Goal: Information Seeking & Learning: Learn about a topic

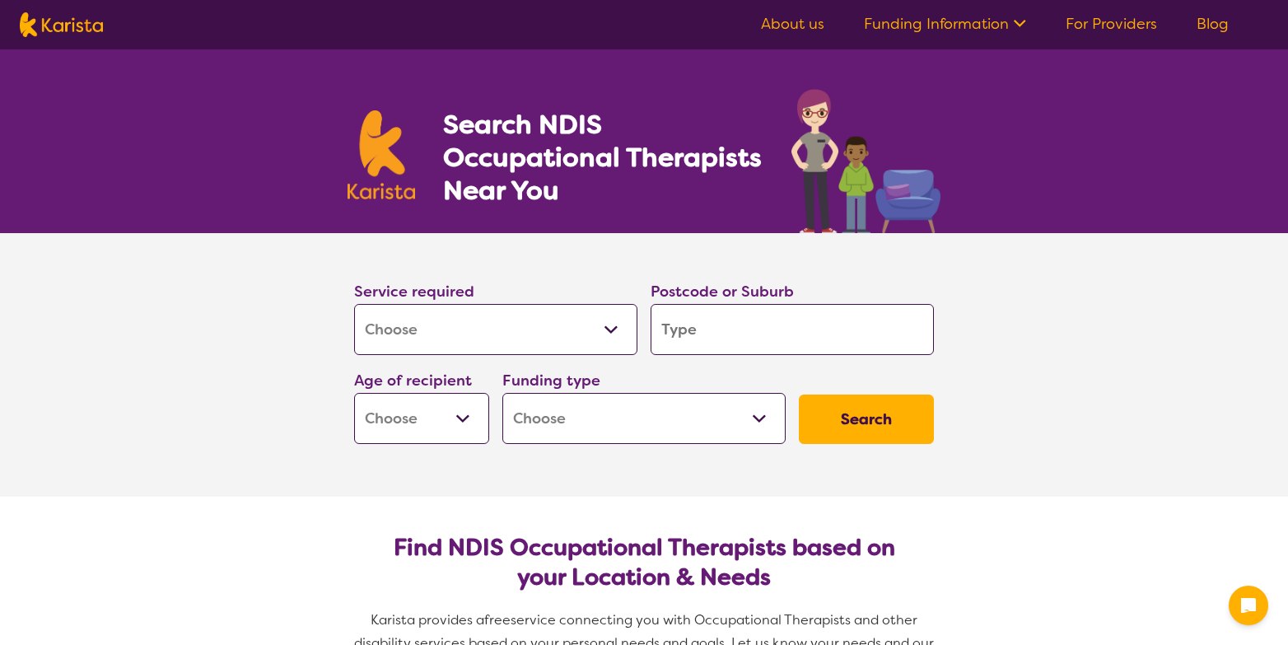
select select "[MEDICAL_DATA]"
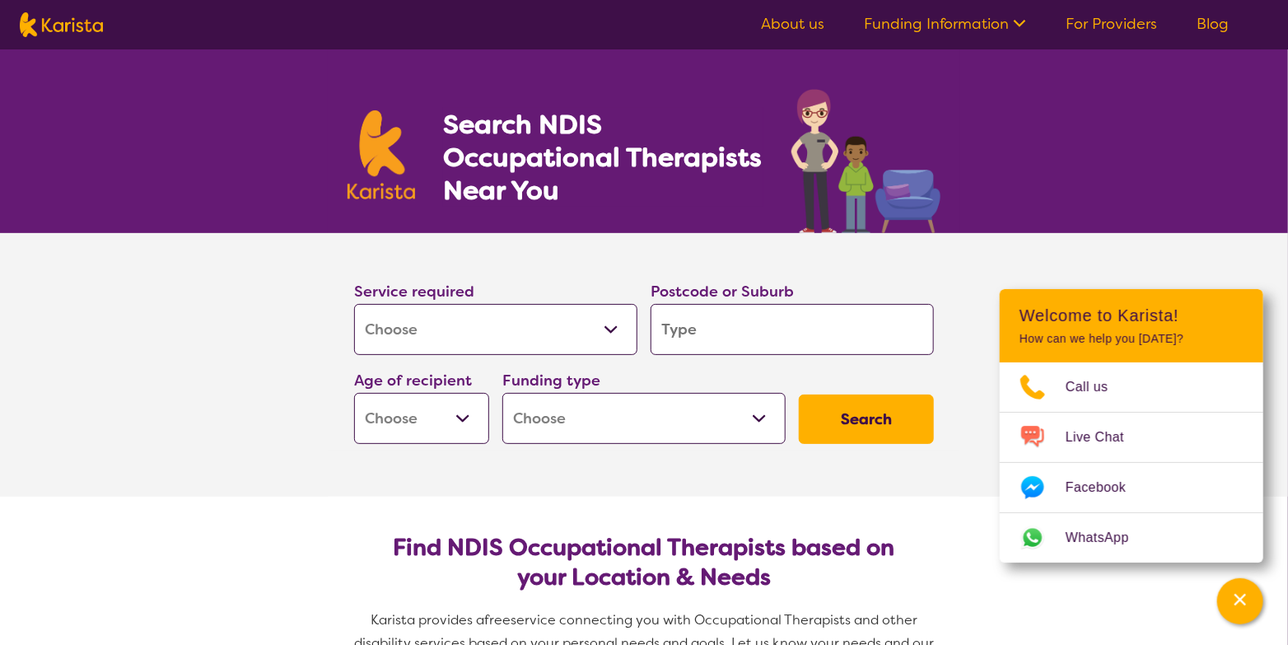
click at [788, 331] on input "search" at bounding box center [792, 329] width 283 height 51
type input "é"
type input "él"
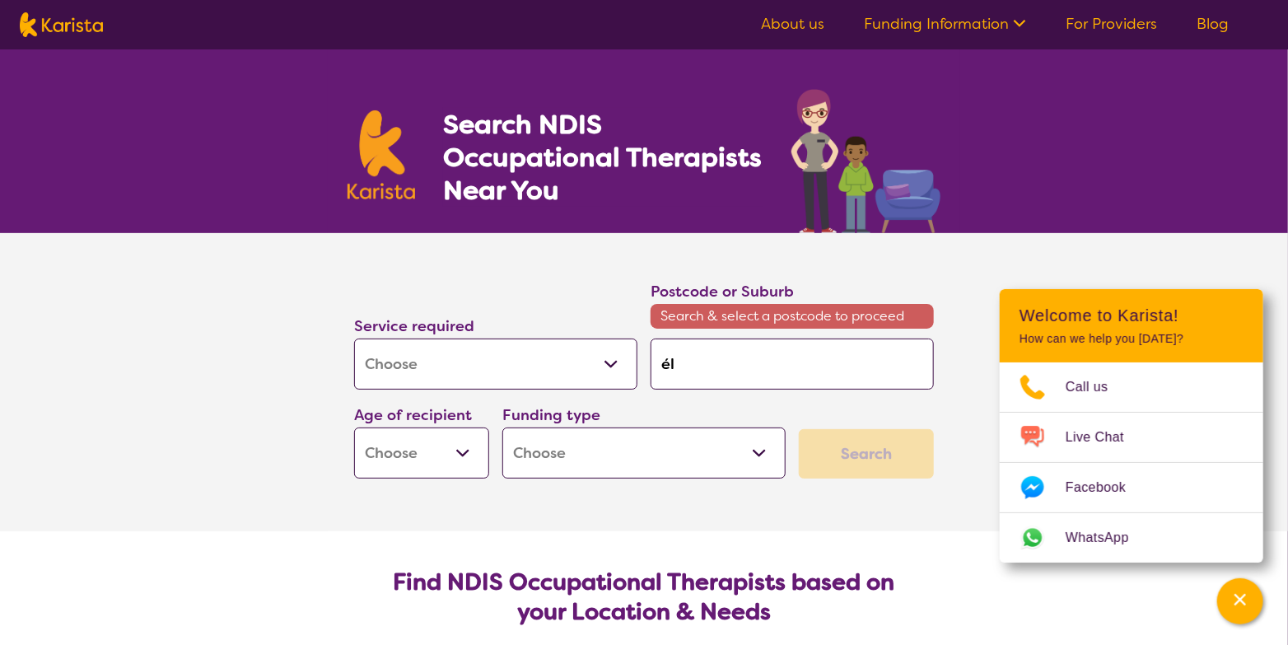
type input "éld"
type input "élde"
type input "élder"
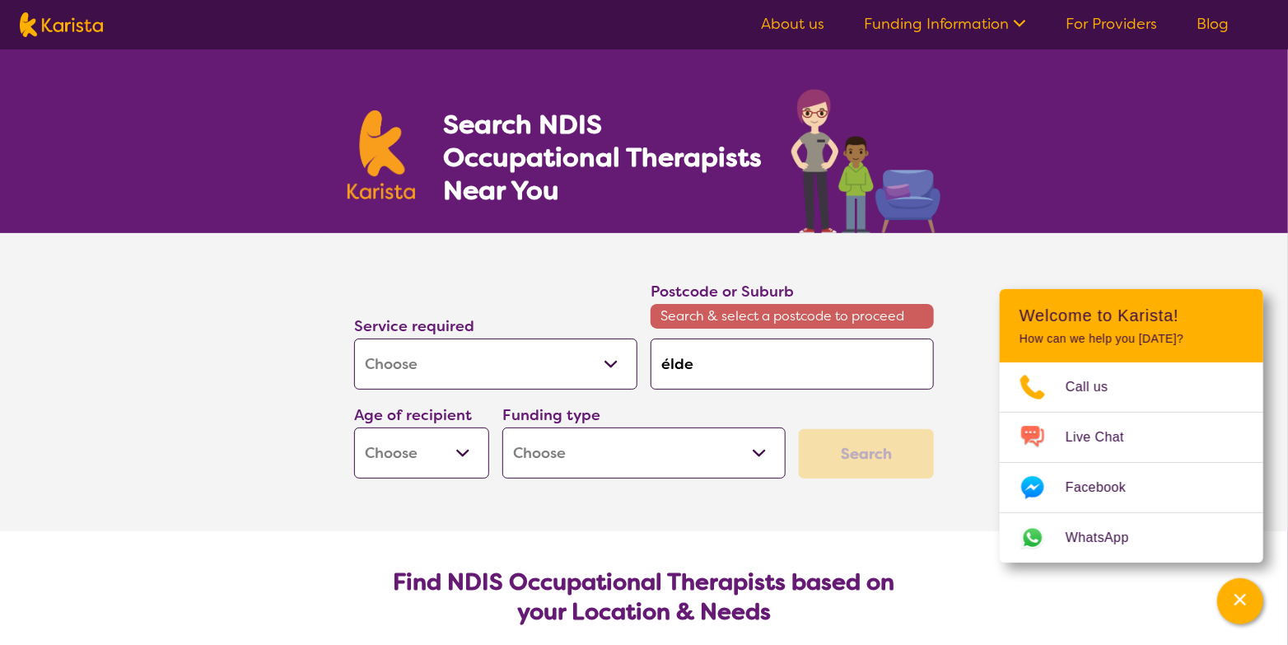
type input "élder"
type input "élderl"
type input "élderly"
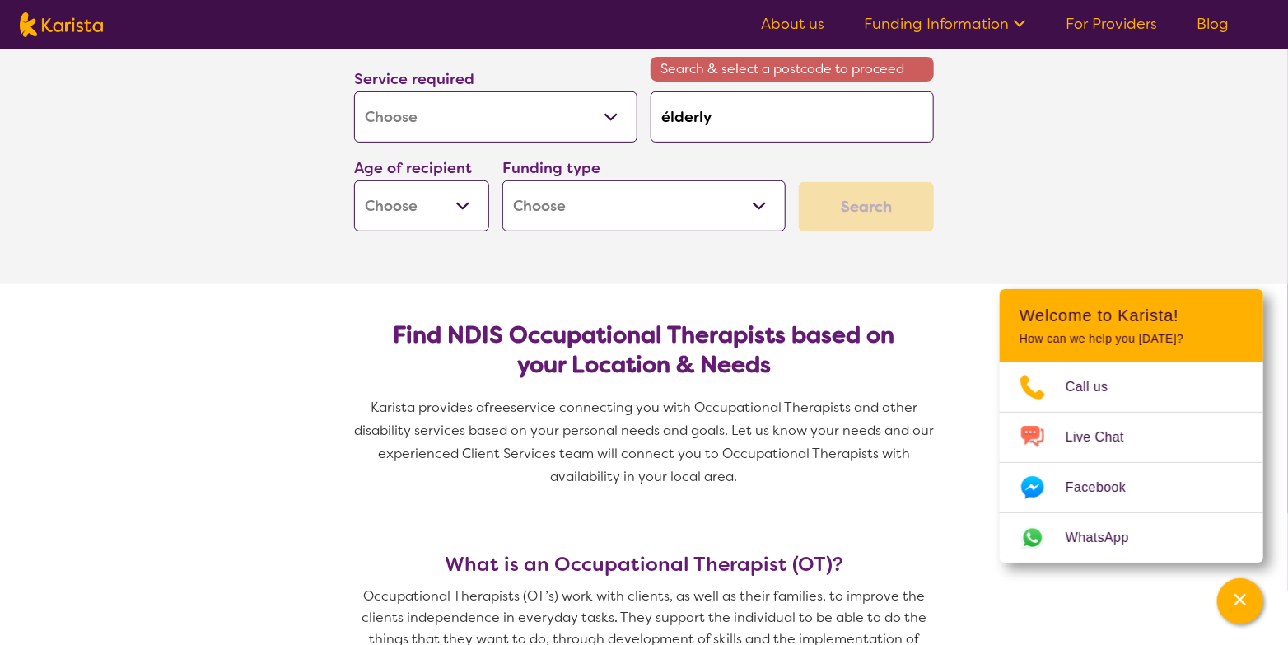
scroll to position [329, 0]
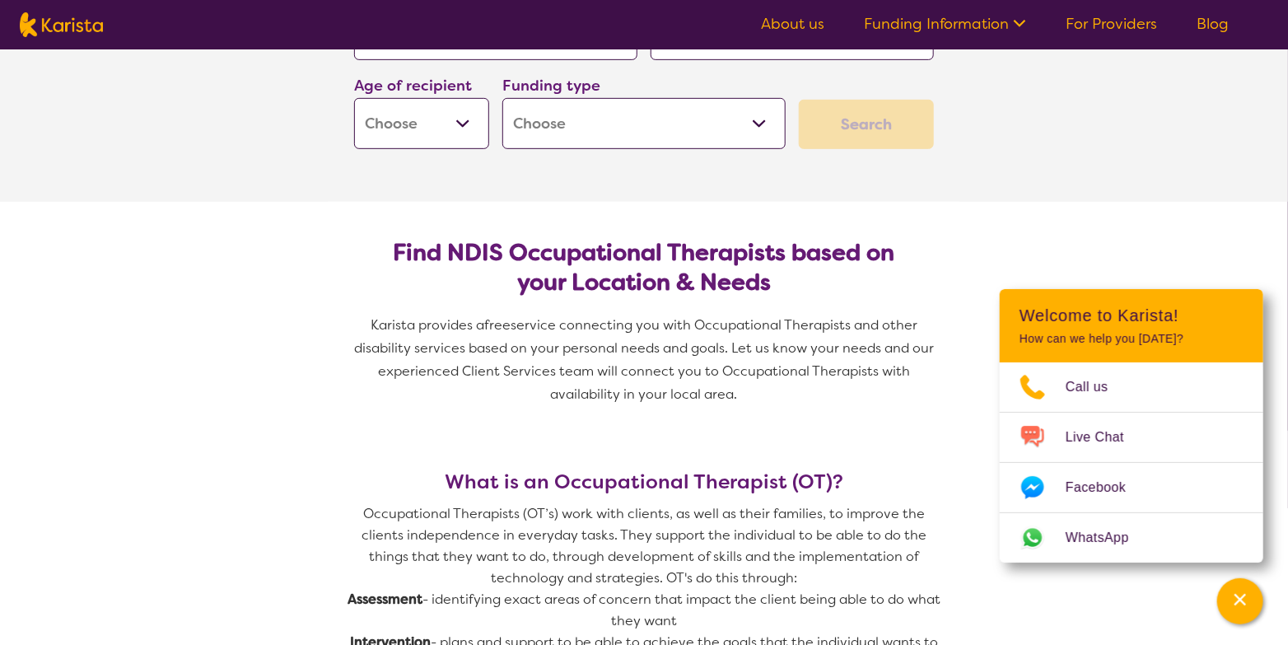
type input "élderly"
click at [548, 137] on select "Home Care Package (HCP) National Disability Insurance Scheme (NDIS) I don't know" at bounding box center [643, 123] width 283 height 51
select select "i-don-t-know"
click at [502, 98] on select "Home Care Package (HCP) National Disability Insurance Scheme (NDIS) I don't know" at bounding box center [643, 123] width 283 height 51
select select "i-don-t-know"
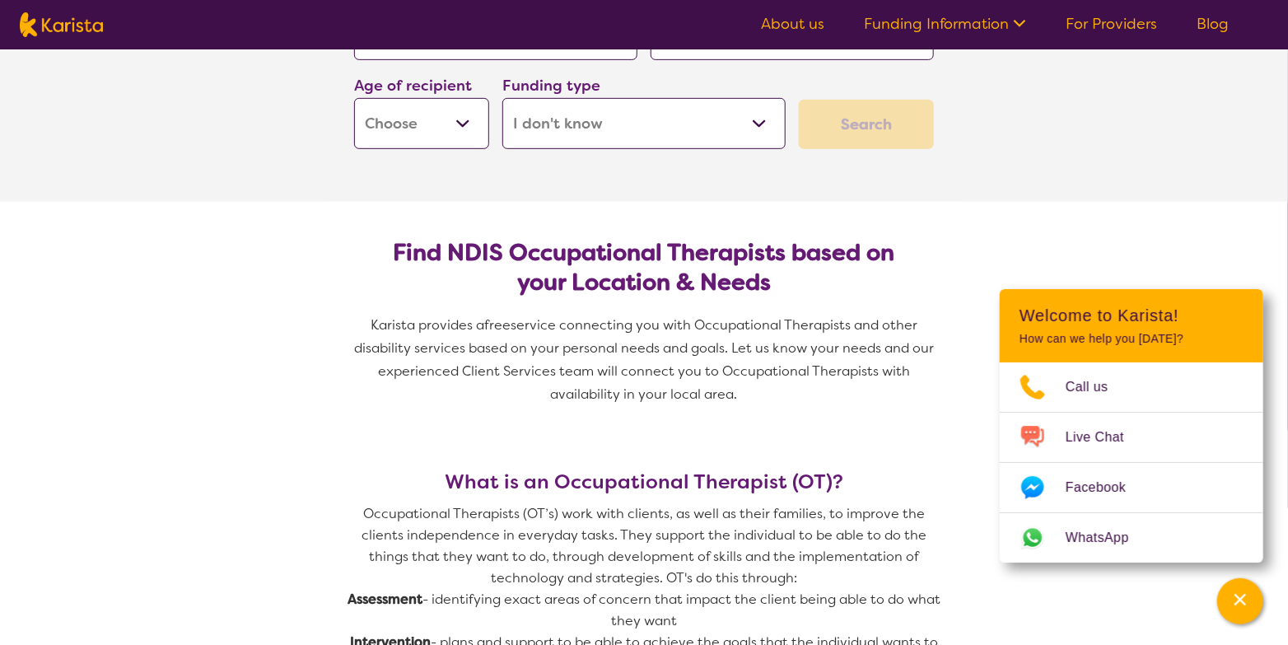
click at [430, 115] on select "Early Childhood - 0 to 9 Child - 10 to 11 Adolescent - 12 to 17 Adult - 18 to 6…" at bounding box center [421, 123] width 135 height 51
select select "AG"
click at [354, 98] on select "Early Childhood - 0 to 9 Child - 10 to 11 Adolescent - 12 to 17 Adult - 18 to 6…" at bounding box center [421, 123] width 135 height 51
select select "AG"
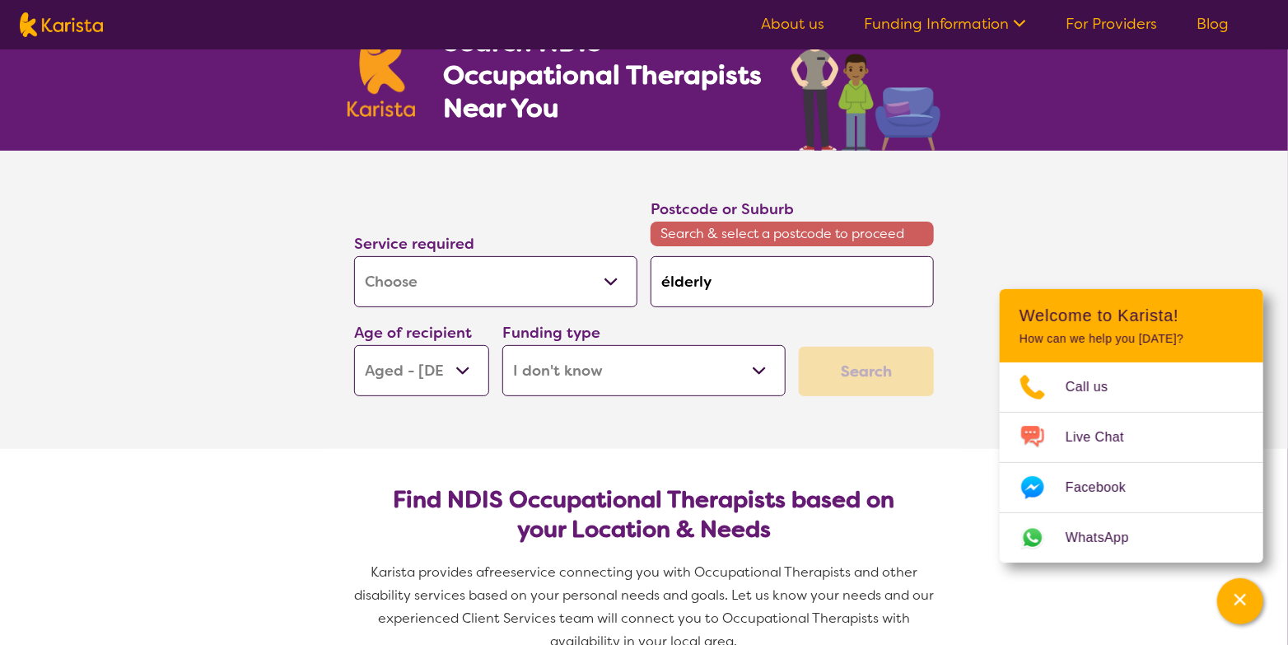
click at [446, 367] on select "Early Childhood - 0 to 9 Child - 10 to 11 Adolescent - 12 to 17 Adult - 18 to 6…" at bounding box center [421, 370] width 135 height 51
click at [936, 354] on div "Search" at bounding box center [866, 371] width 148 height 63
click at [540, 272] on select "Allied Health Assistant Assessment ([MEDICAL_DATA] or [MEDICAL_DATA]) Behaviour…" at bounding box center [495, 281] width 283 height 51
drag, startPoint x: 545, startPoint y: 283, endPoint x: 553, endPoint y: 288, distance: 9.4
click at [545, 283] on select "Allied Health Assistant Assessment ([MEDICAL_DATA] or [MEDICAL_DATA]) Behaviour…" at bounding box center [495, 281] width 283 height 51
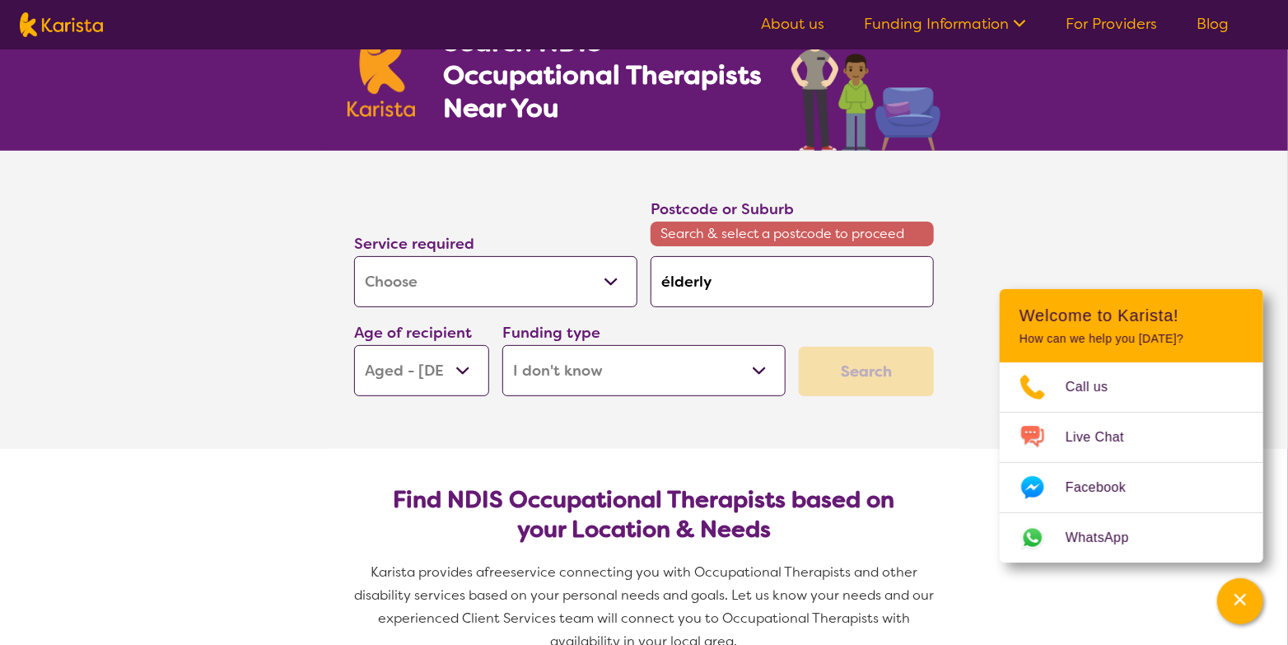
click at [933, 385] on div "Search" at bounding box center [866, 371] width 135 height 49
click at [881, 376] on div "Search" at bounding box center [866, 371] width 135 height 49
click at [791, 290] on input "élderly" at bounding box center [792, 281] width 283 height 51
drag, startPoint x: 784, startPoint y: 281, endPoint x: 540, endPoint y: 286, distance: 243.9
click at [541, 285] on div "Service required Allied Health Assistant Assessment ([MEDICAL_DATA] or [MEDICAL…" at bounding box center [644, 296] width 593 height 213
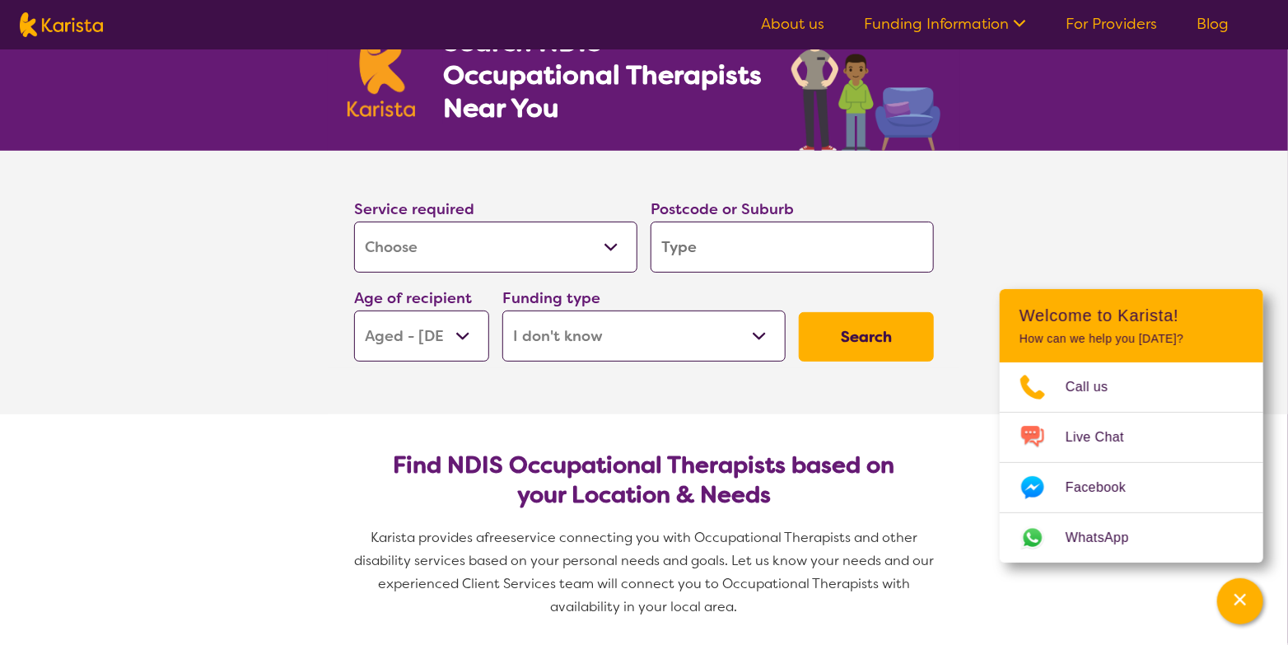
type input "L"
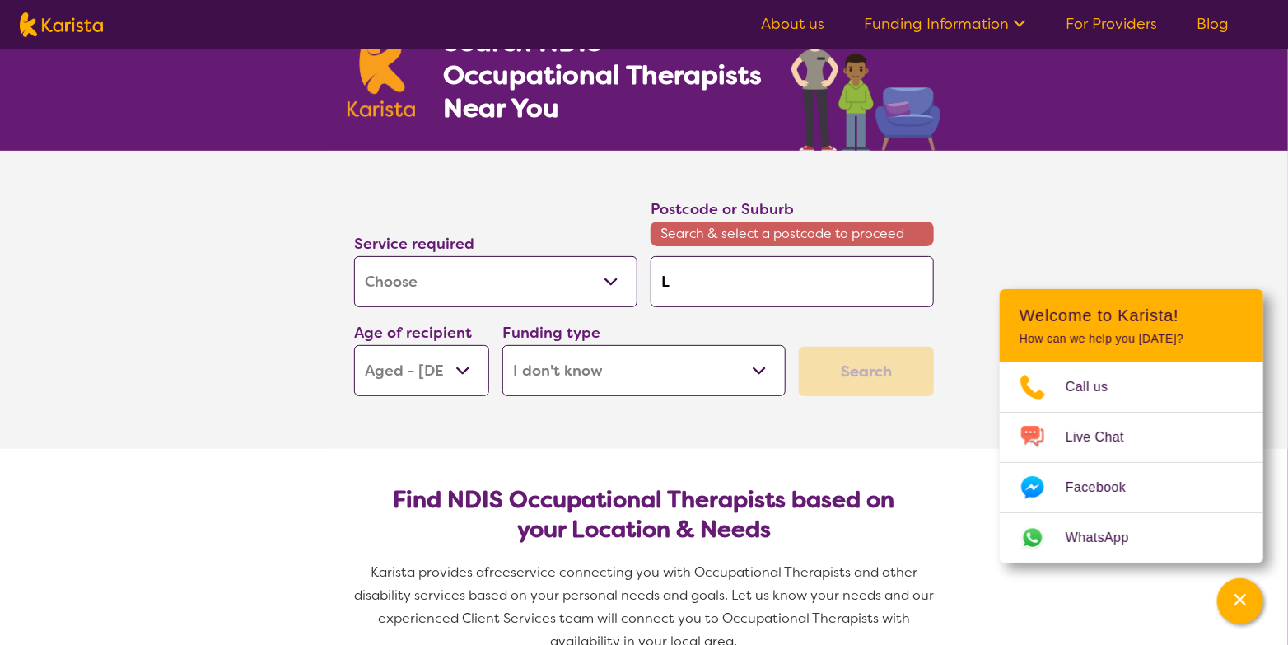
type input "Li"
type input "Lit"
type input "Lith"
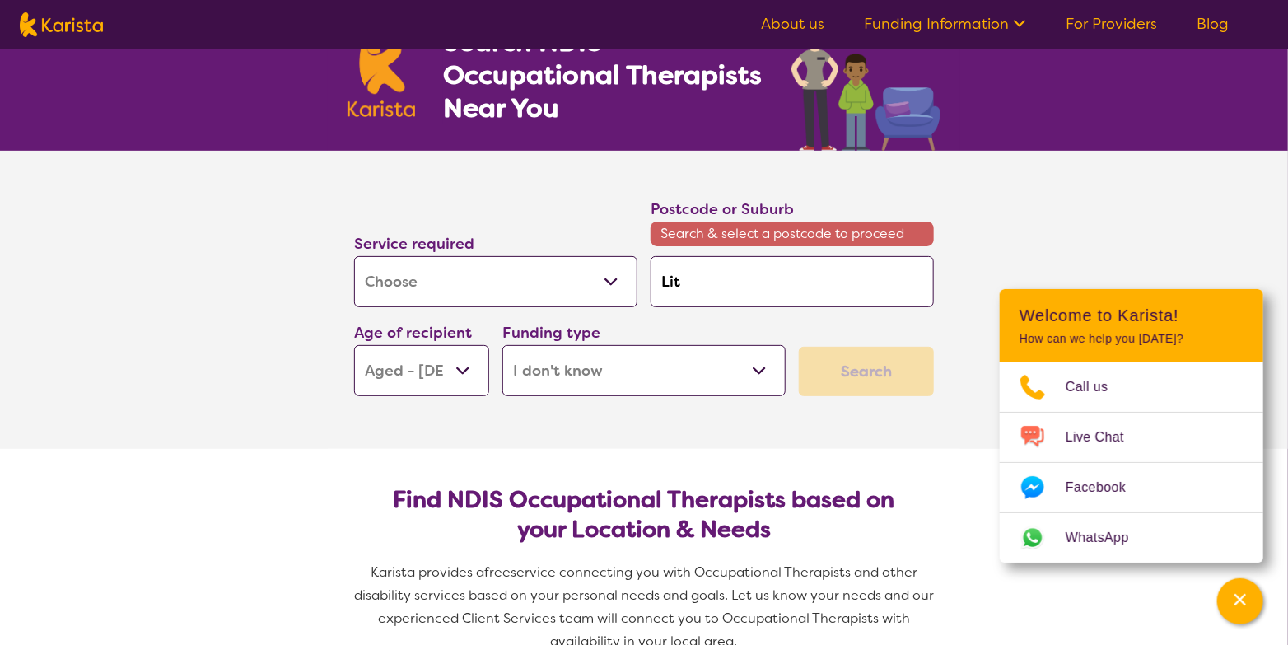
type input "Lith"
type input "Lithg"
type input "Lithgo"
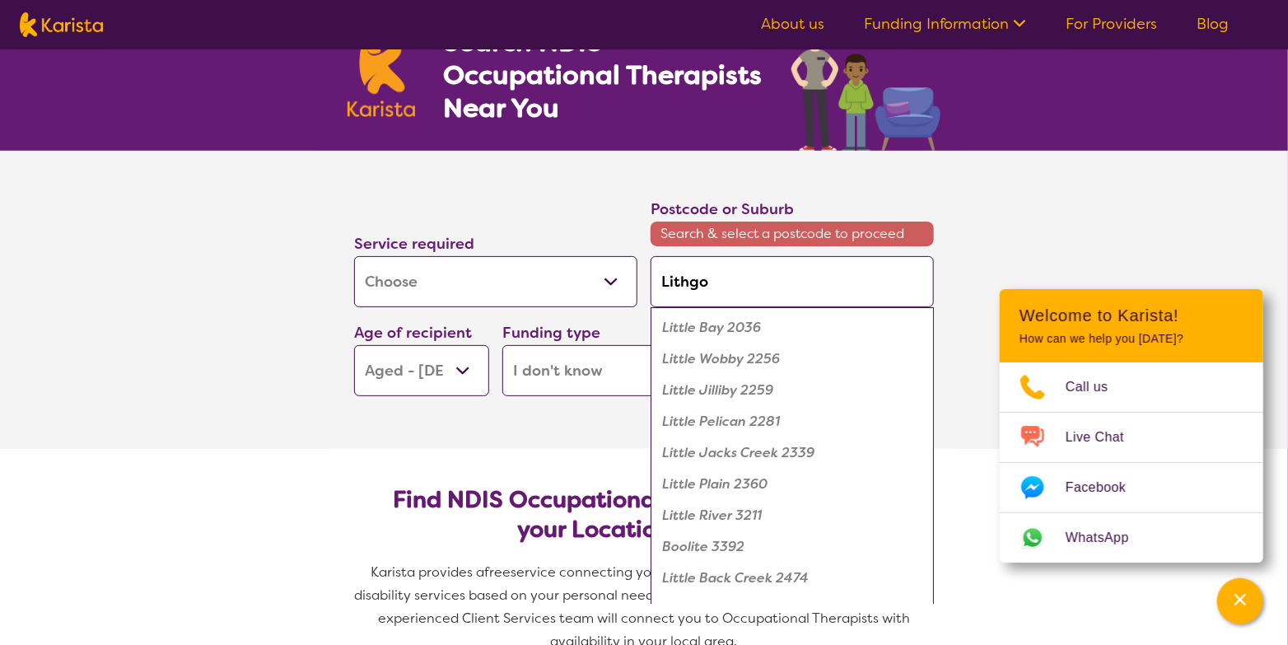
type input "Lithgow"
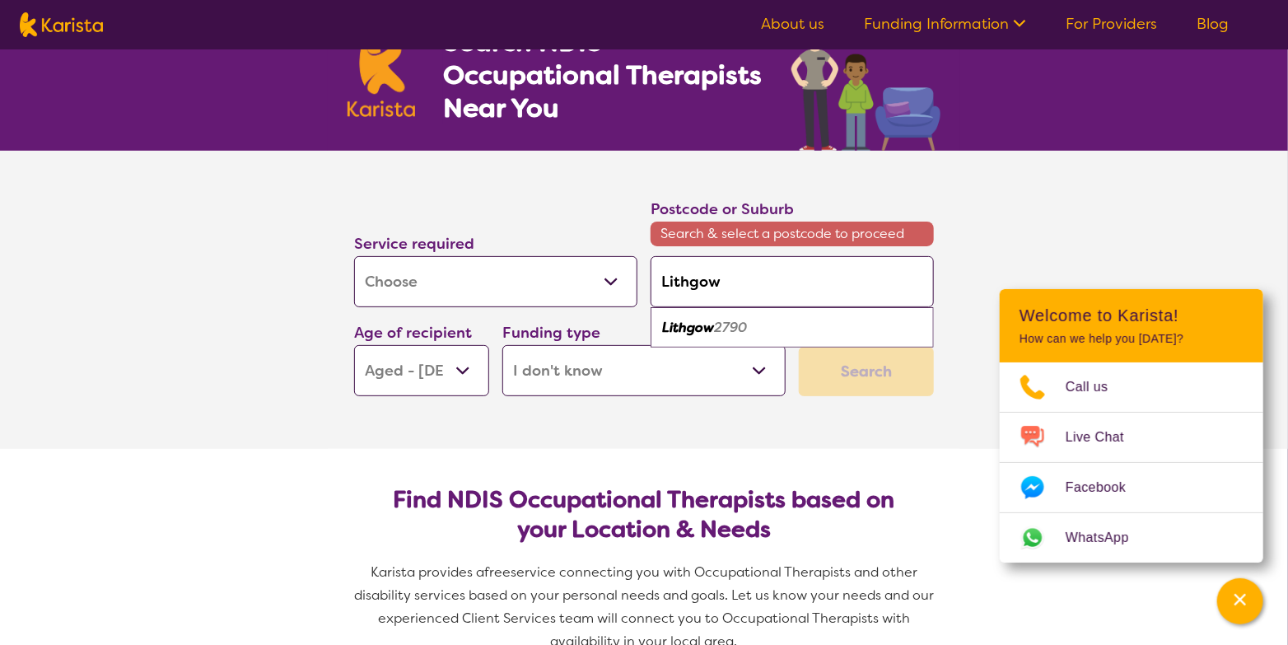
click at [796, 330] on div "Lithgow 2790" at bounding box center [792, 327] width 267 height 31
type input "2790"
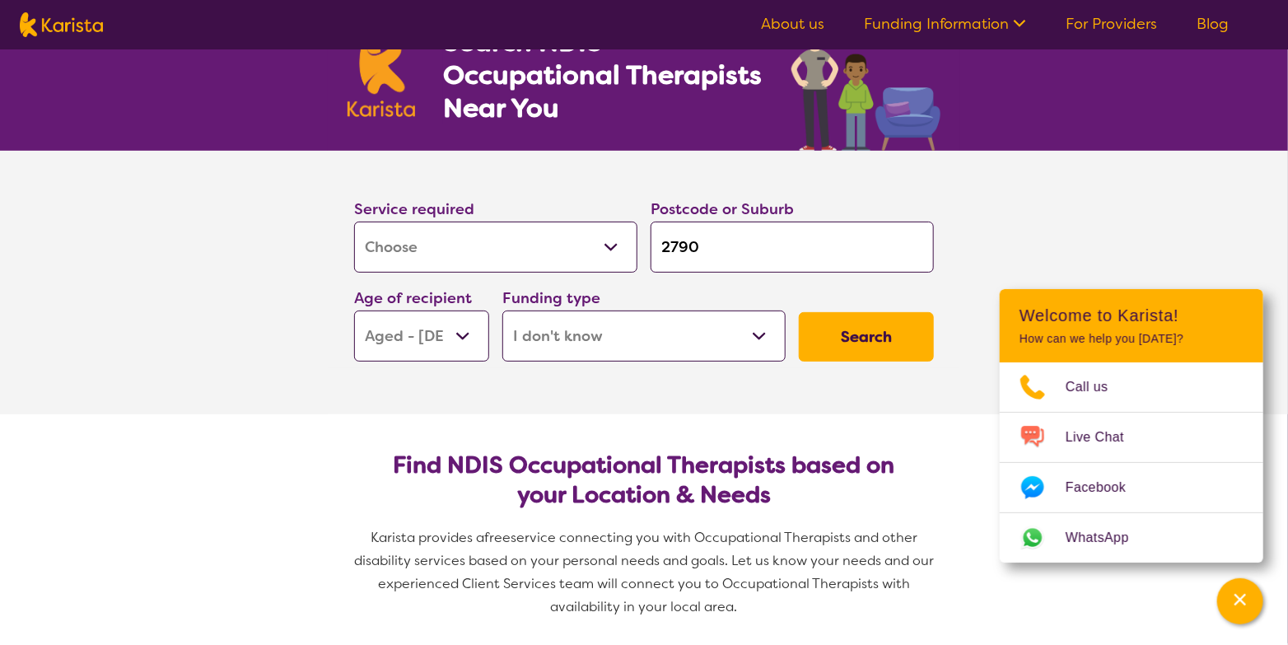
click at [855, 350] on button "Search" at bounding box center [866, 336] width 135 height 49
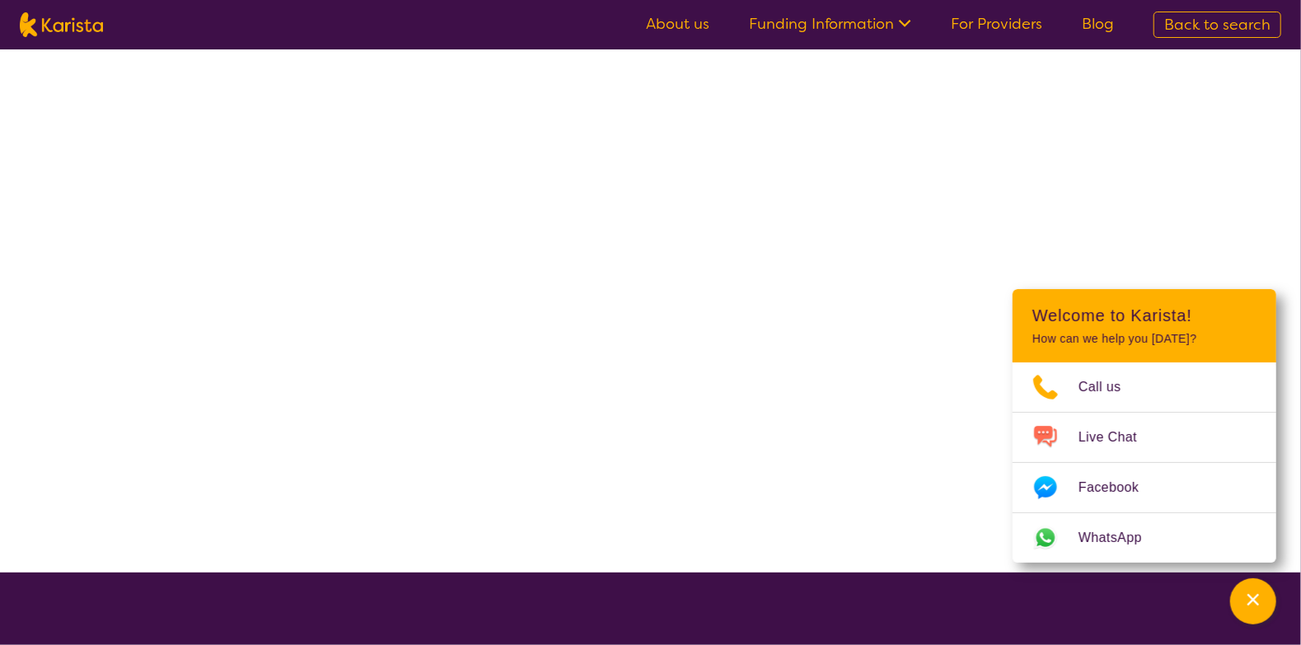
select select "[MEDICAL_DATA]"
select select "AG"
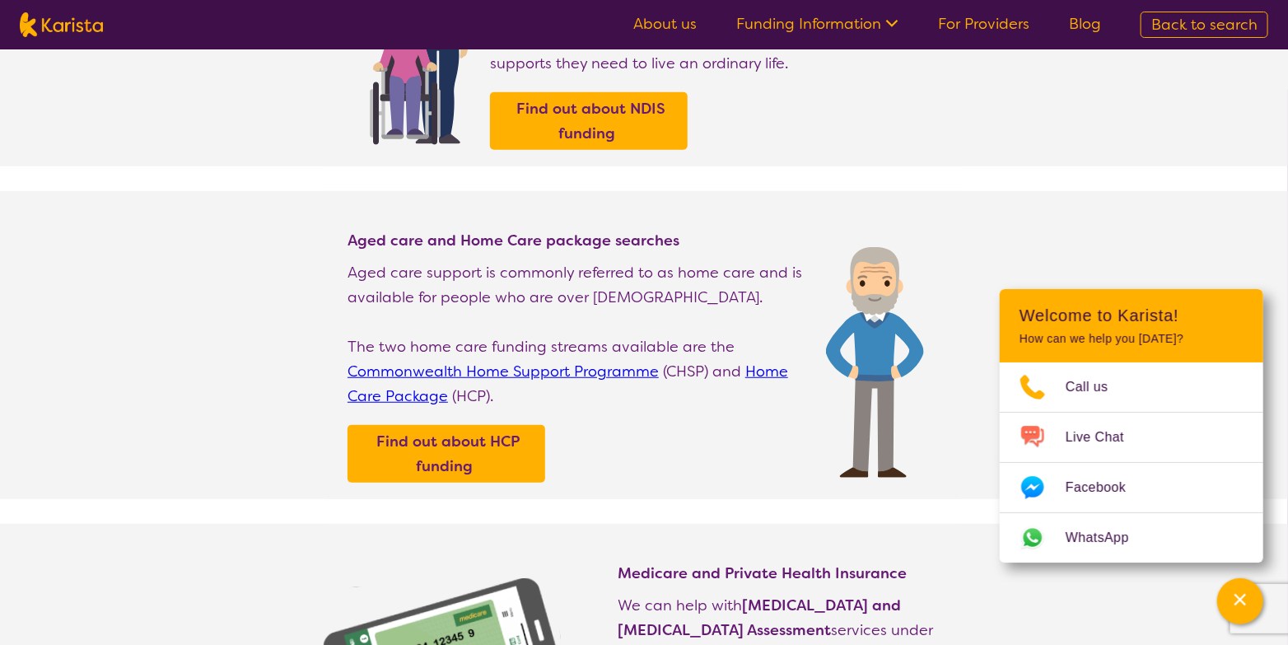
scroll to position [411, 0]
